Goal: Book appointment/travel/reservation

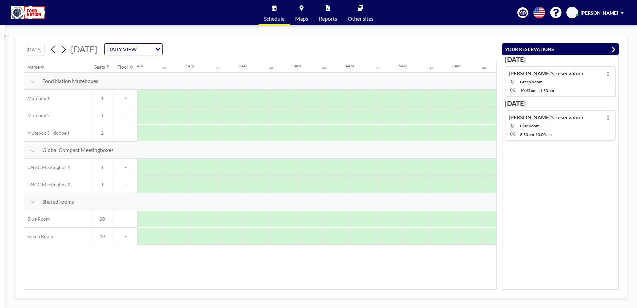
scroll to position [0, 426]
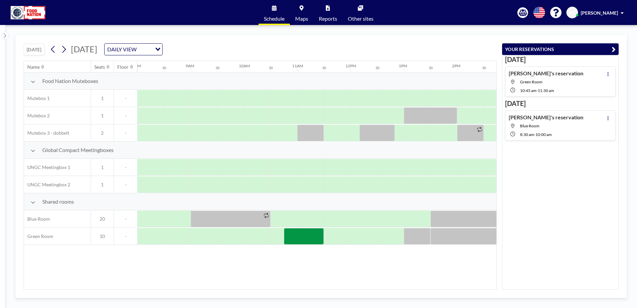
click at [162, 50] on div "DAILY VIEW Loading..." at bounding box center [134, 49] width 58 height 11
click at [197, 70] on li "WEEKLY VIEW" at bounding box center [200, 71] width 57 height 10
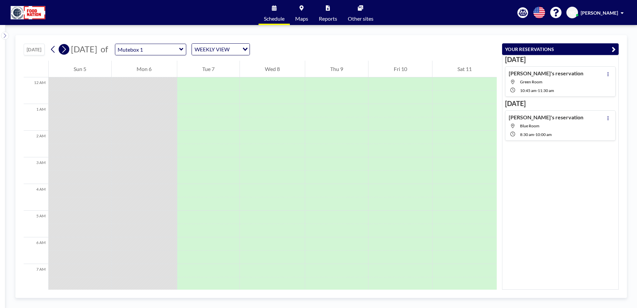
click at [69, 52] on button at bounding box center [64, 49] width 11 height 11
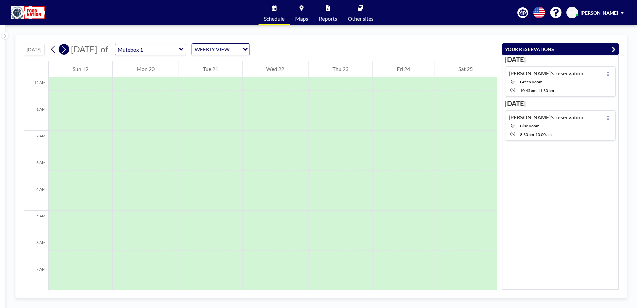
click at [69, 52] on button at bounding box center [64, 49] width 11 height 11
click at [183, 47] on icon at bounding box center [181, 49] width 4 height 7
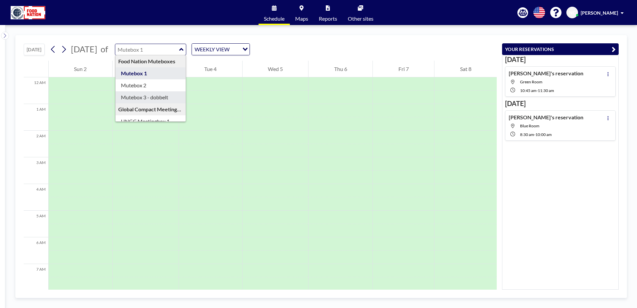
type input "Mutebox 3 - dobbelt"
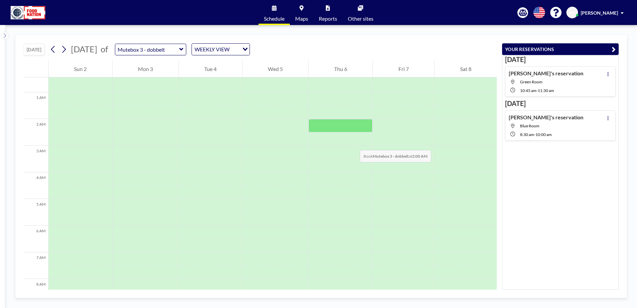
scroll to position [0, 0]
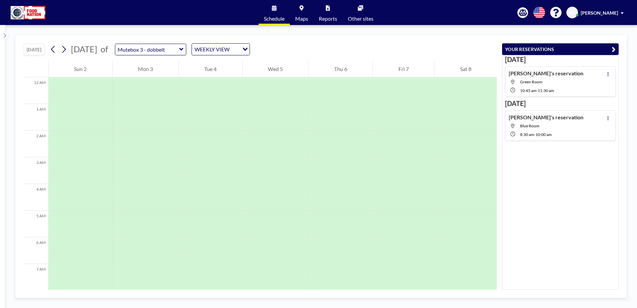
click at [59, 46] on div "[DATE] of Mutebox 3 - dobbelt WEEKLY VIEW Loading..." at bounding box center [149, 49] width 202 height 12
click at [49, 51] on button at bounding box center [53, 49] width 11 height 11
click at [275, 48] on icon "Search for option" at bounding box center [277, 49] width 5 height 3
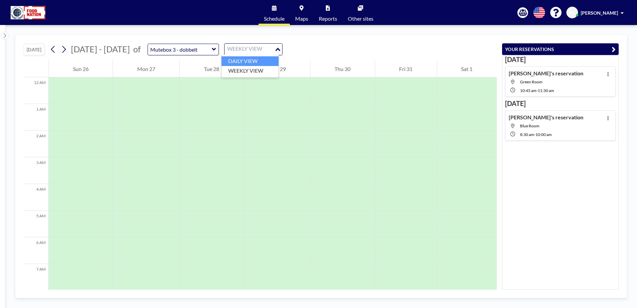
click at [239, 60] on li "DAILY VIEW" at bounding box center [249, 61] width 57 height 10
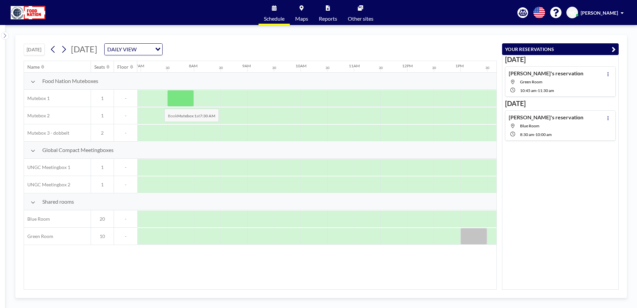
scroll to position [0, 399]
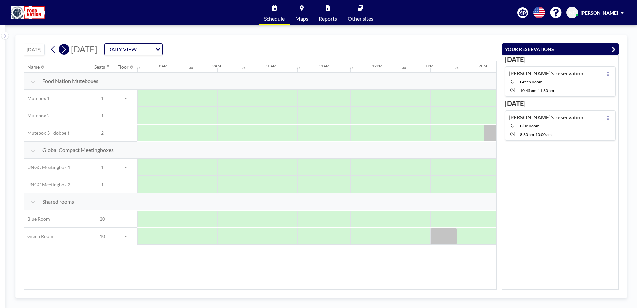
click at [65, 50] on icon at bounding box center [64, 49] width 6 height 10
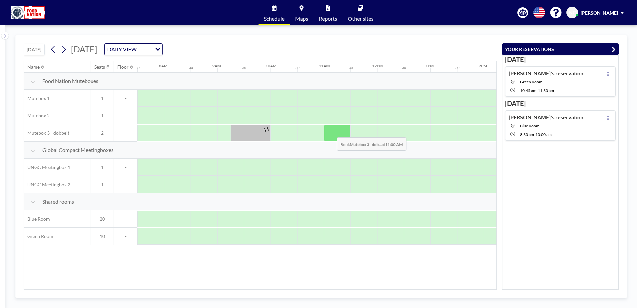
drag, startPoint x: 326, startPoint y: 133, endPoint x: 331, endPoint y: 132, distance: 5.4
click at [331, 132] on div at bounding box center [337, 133] width 27 height 17
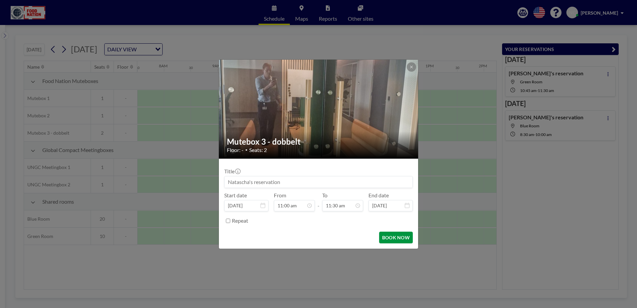
click at [393, 238] on button "BOOK NOW" at bounding box center [396, 237] width 34 height 12
